Goal: Transaction & Acquisition: Purchase product/service

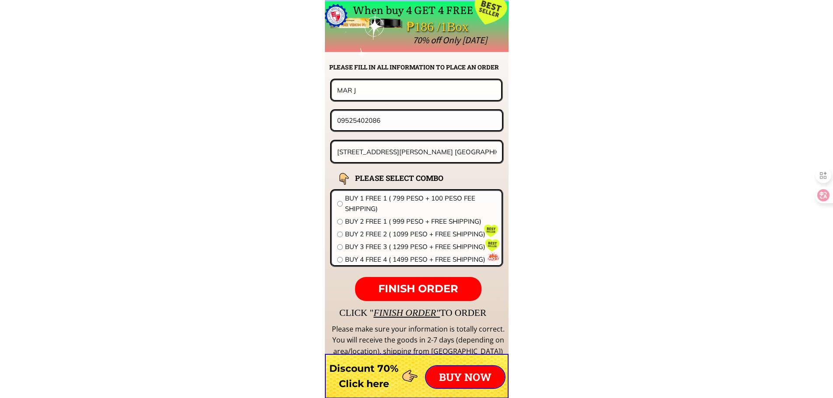
scroll to position [6860, 0]
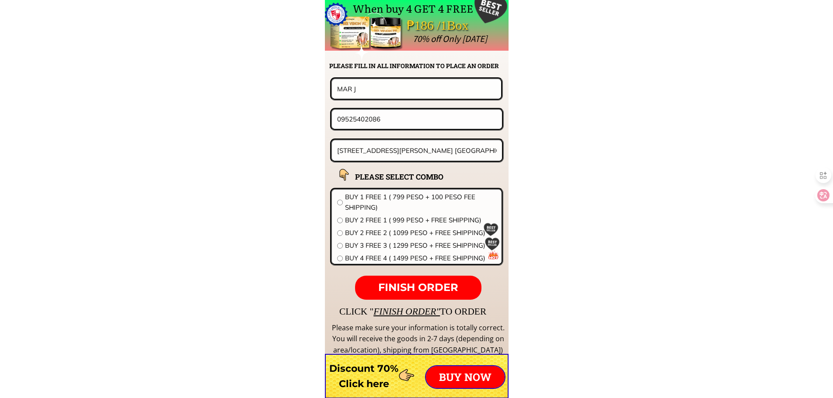
drag, startPoint x: 397, startPoint y: 94, endPoint x: 209, endPoint y: 88, distance: 188.1
paste input "Bong maramag"
type input "Bong maramag"
drag, startPoint x: 393, startPoint y: 119, endPoint x: 157, endPoint y: 119, distance: 236.5
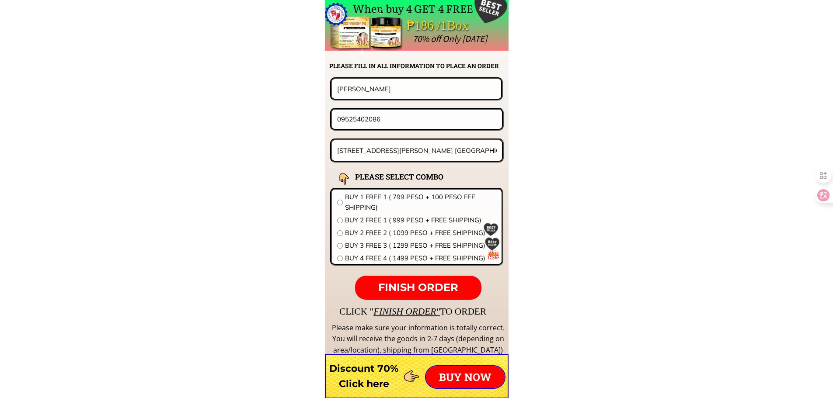
paste input "28 672 1604"
type input "09286721604"
paste input "216 darasa tanauan batangas. New transcend construction"
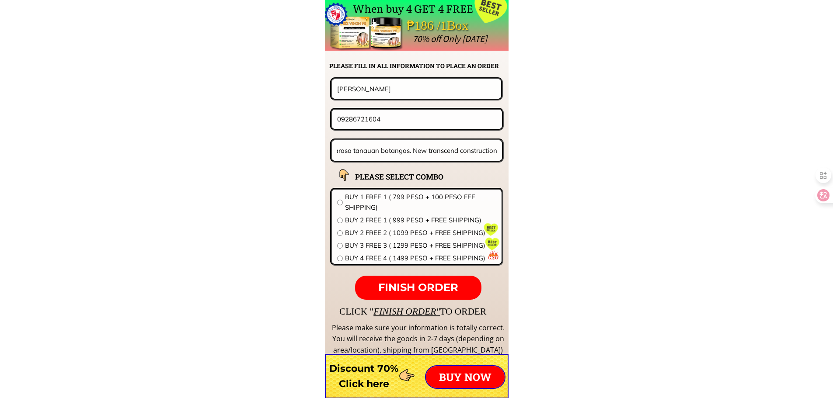
paste input "text"
type input "216 darasa tanauan batangas. New transcend construction"
click at [374, 231] on span "BUY 2 FREE 2 ( 1099 PESO + FREE SHIPPING)" at bounding box center [420, 233] width 151 height 10
radio input "true"
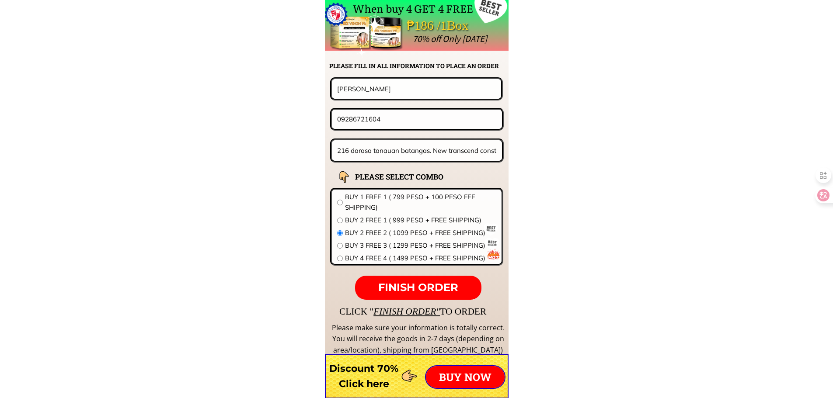
click at [420, 292] on span "FINISH ORDER" at bounding box center [418, 287] width 80 height 13
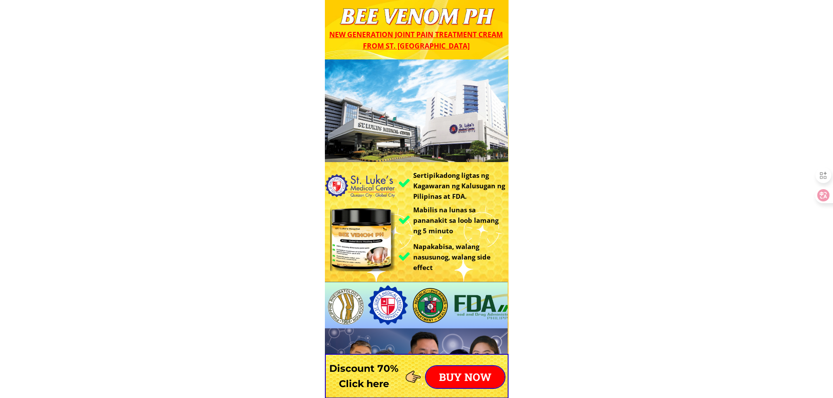
click at [503, 381] on p "BUY NOW" at bounding box center [465, 377] width 79 height 22
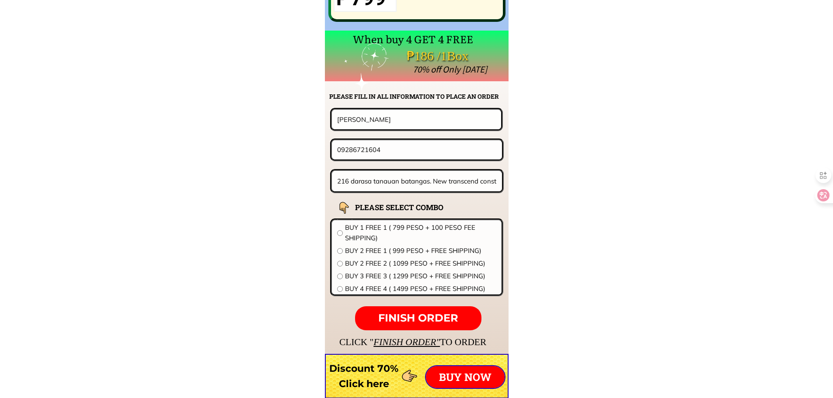
scroll to position [6860, 0]
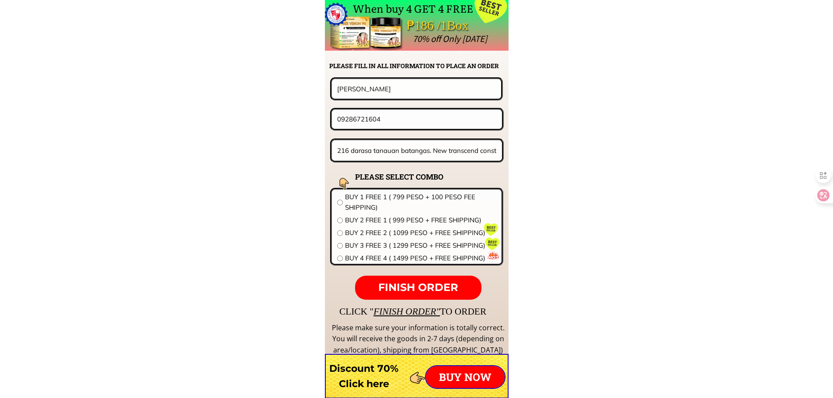
drag, startPoint x: 276, startPoint y: 86, endPoint x: 183, endPoint y: 82, distance: 93.2
paste input "[PERSON_NAME]"
type input "[PERSON_NAME]"
drag, startPoint x: 397, startPoint y: 117, endPoint x: 182, endPoint y: 115, distance: 214.2
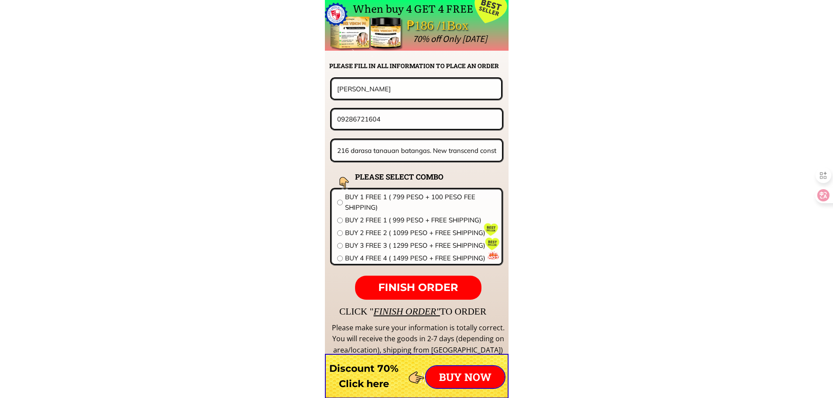
paste input "811417352"
type input "09811417352"
click at [397, 145] on input "216 darasa tanauan batangas. New transcend construction" at bounding box center [417, 150] width 164 height 21
paste input "Purok Bagongbuhay Balintawak [PERSON_NAME] City Negrós Occidenta"
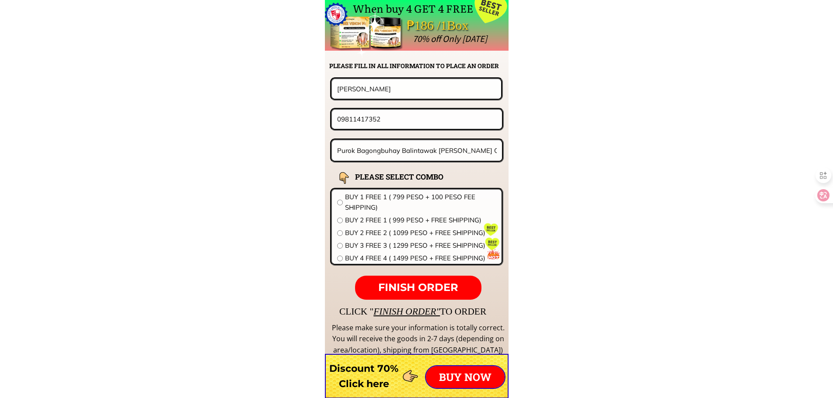
scroll to position [0, 39]
type input "Purok Bagongbuhay Balintawak [PERSON_NAME] City Negrós Occidenta"
click at [383, 244] on span "BUY 3 FREE 3 ( 1299 PESO + FREE SHIPPING)" at bounding box center [420, 245] width 151 height 10
radio input "true"
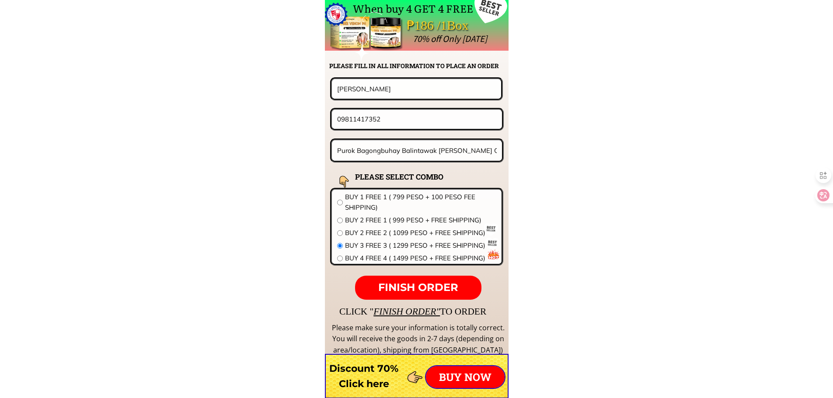
click at [438, 285] on span "FINISH ORDER" at bounding box center [418, 287] width 80 height 13
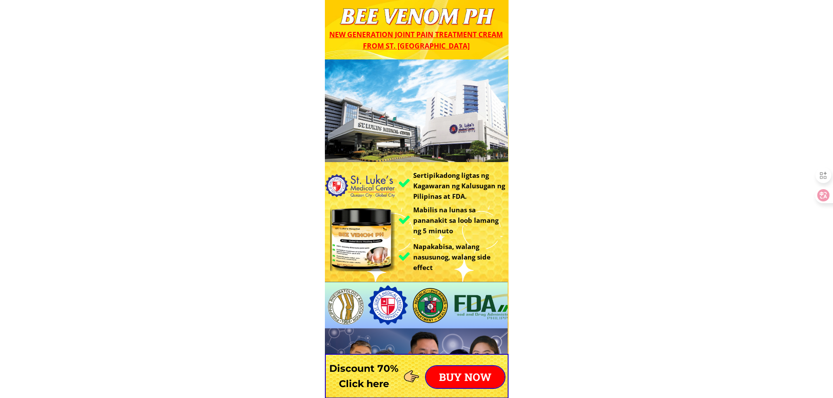
click at [490, 377] on p "BUY NOW" at bounding box center [465, 377] width 79 height 22
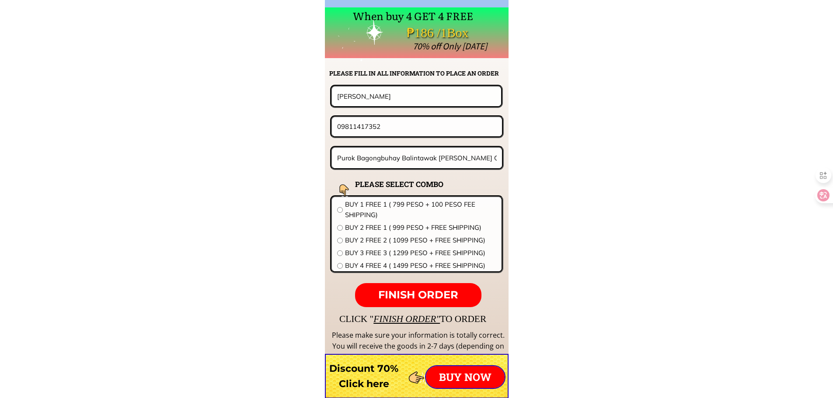
scroll to position [6860, 0]
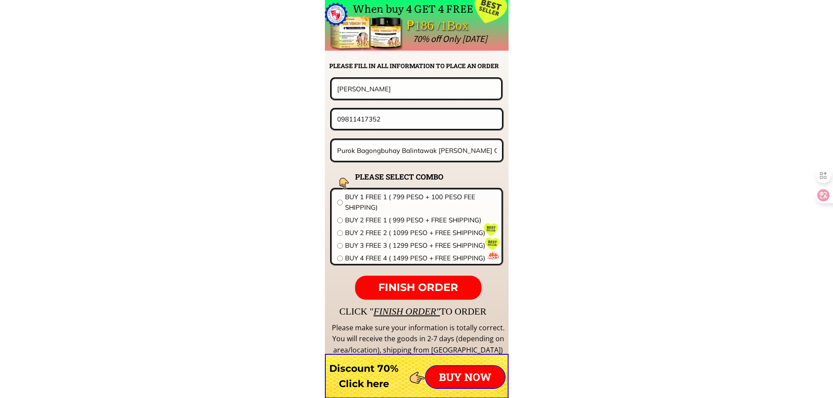
drag, startPoint x: 243, startPoint y: 88, endPoint x: 193, endPoint y: 86, distance: 49.4
paste input "[PERSON_NAME]"
type input "[PERSON_NAME]"
drag, startPoint x: 392, startPoint y: 124, endPoint x: 197, endPoint y: 116, distance: 195.6
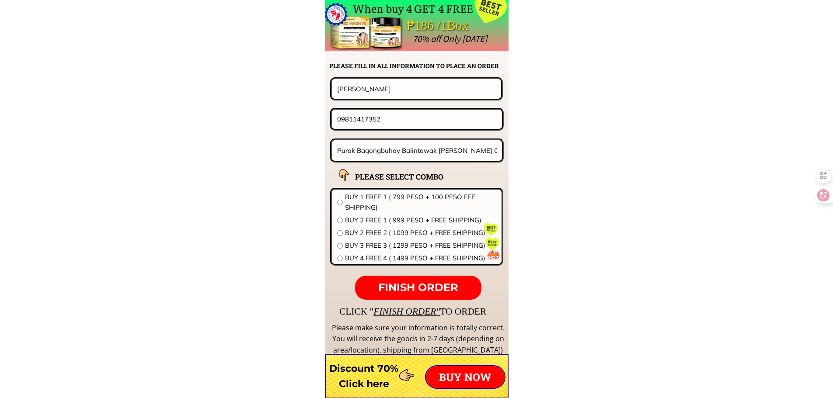
paste input "396519558"
type input "09396519558"
click at [405, 152] on input "Purok Bagongbuhay Balintawak [PERSON_NAME] City Negrós Occidenta" at bounding box center [417, 150] width 164 height 21
paste input "Camia St., Purok Masaya, San Miguel, Puerto Princesa City, Palawan"
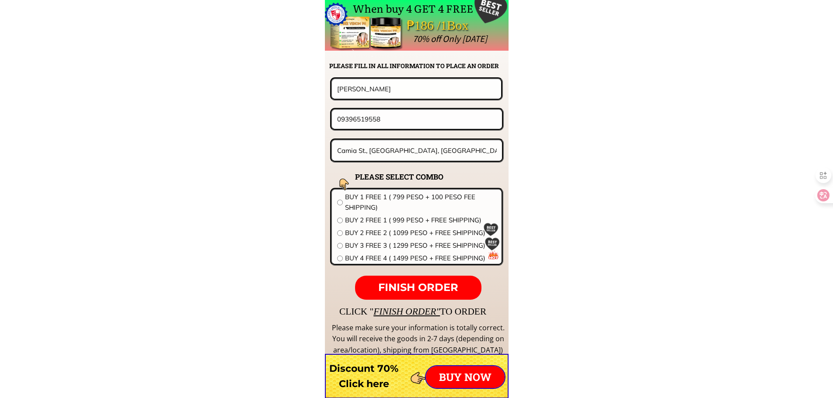
scroll to position [0, 47]
type input "Camia St., Purok Masaya, San Miguel, Puerto Princesa City, Palawan"
click at [377, 220] on span "BUY 2 FREE 1 ( 999 PESO + FREE SHIPPING)" at bounding box center [420, 220] width 151 height 10
radio input "true"
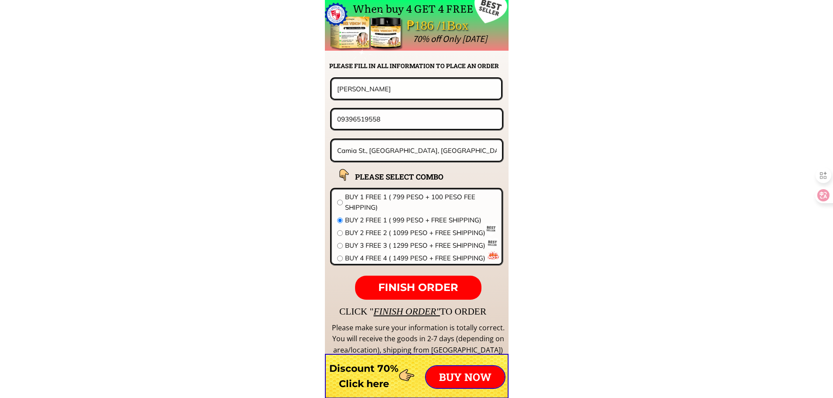
click at [411, 281] on p "FINISH ORDER" at bounding box center [418, 288] width 126 height 24
